Goal: Information Seeking & Learning: Learn about a topic

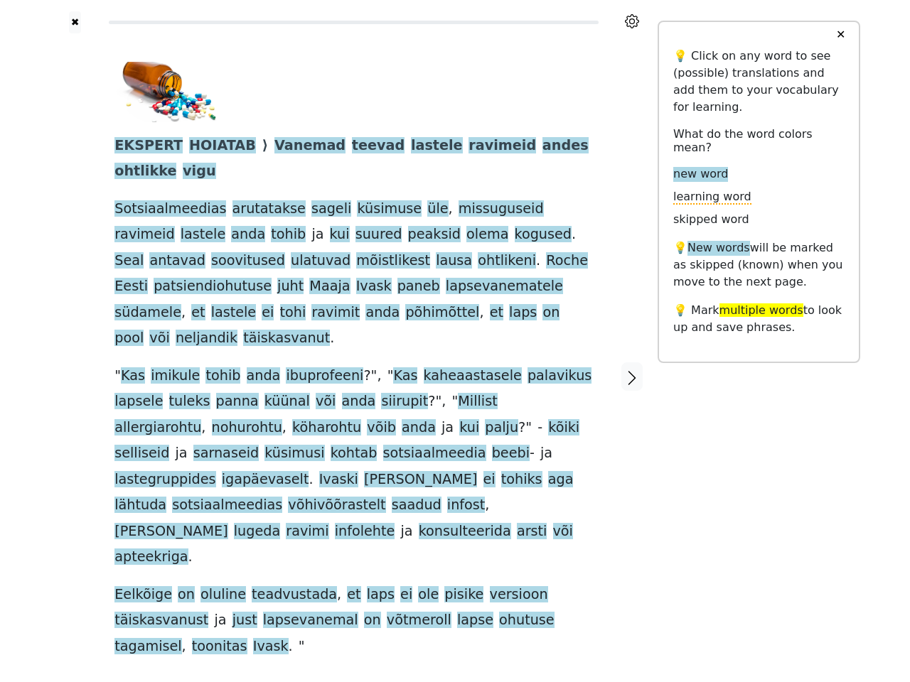
click at [455, 368] on span "kaheaastasele" at bounding box center [473, 377] width 98 height 18
click at [632, 21] on icon at bounding box center [632, 21] width 14 height 14
click at [75, 332] on div at bounding box center [75, 376] width 50 height 687
click at [353, 332] on div "EKSPERT HOIATAB ⟩ Vanemad teevad lastele ravimeid andes ohtlikke vigu Sotsiaalm…" at bounding box center [353, 361] width 478 height 598
click at [142, 146] on span "EKSPERT" at bounding box center [148, 146] width 68 height 18
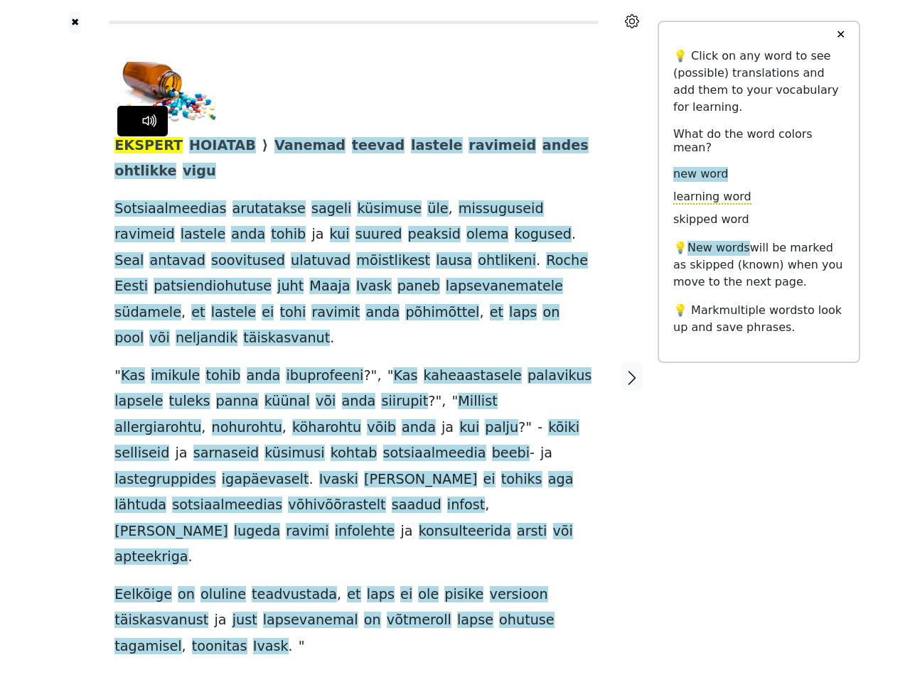
click at [205, 146] on span "HOIATAB" at bounding box center [222, 146] width 67 height 18
